Goal: Navigation & Orientation: Find specific page/section

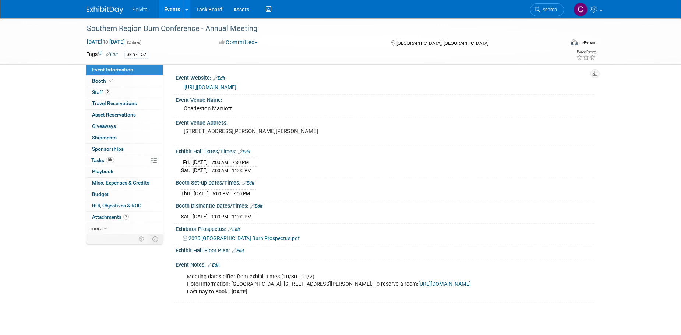
click at [176, 8] on link "Events" at bounding box center [172, 9] width 27 height 18
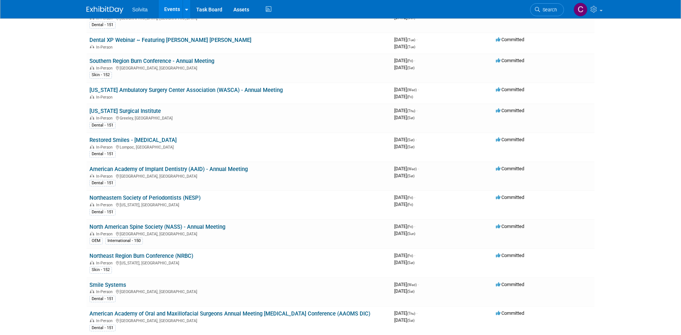
scroll to position [699, 0]
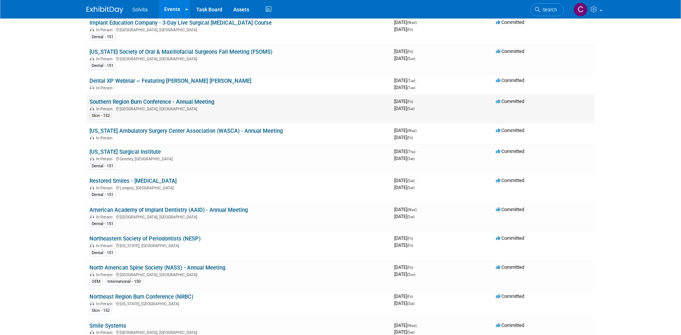
click at [137, 100] on link "Southern Region Burn Conference - Annual Meeting" at bounding box center [151, 102] width 125 height 7
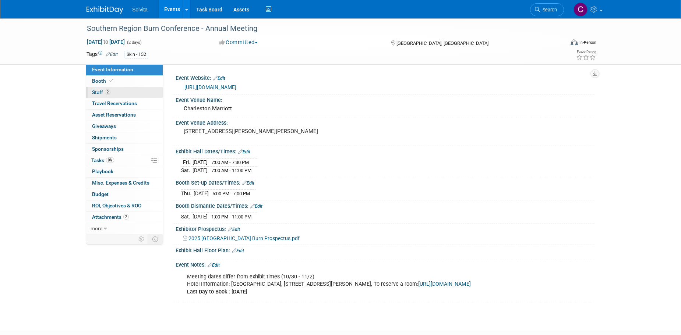
click at [103, 90] on span "Staff 2" at bounding box center [101, 92] width 18 height 6
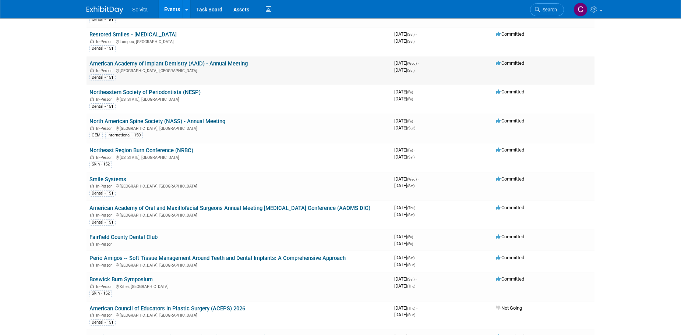
scroll to position [920, 0]
